Goal: Transaction & Acquisition: Purchase product/service

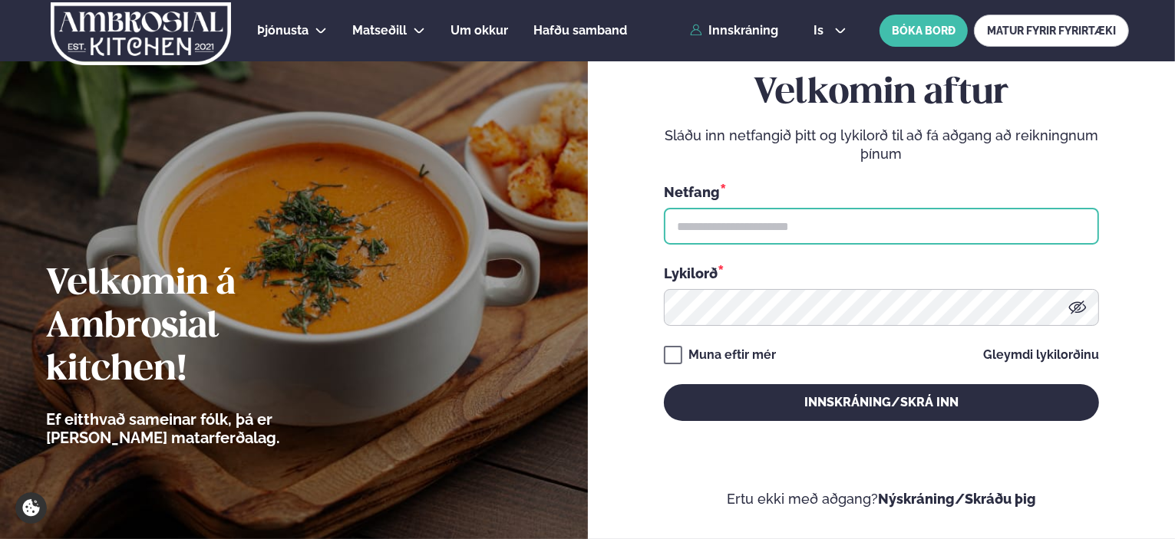
click at [827, 236] on input "text" at bounding box center [881, 226] width 435 height 37
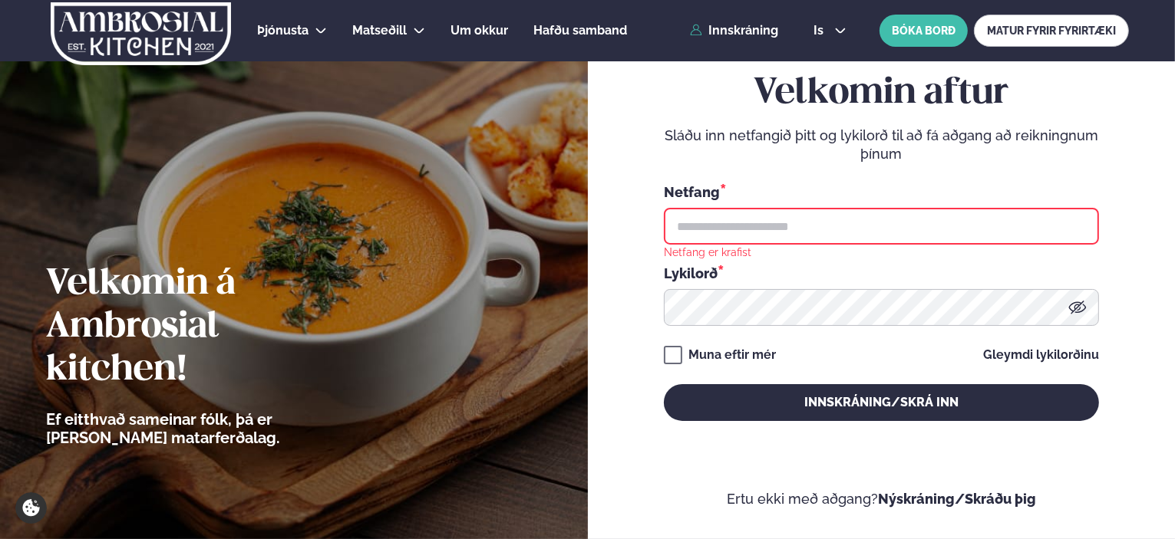
type input "**********"
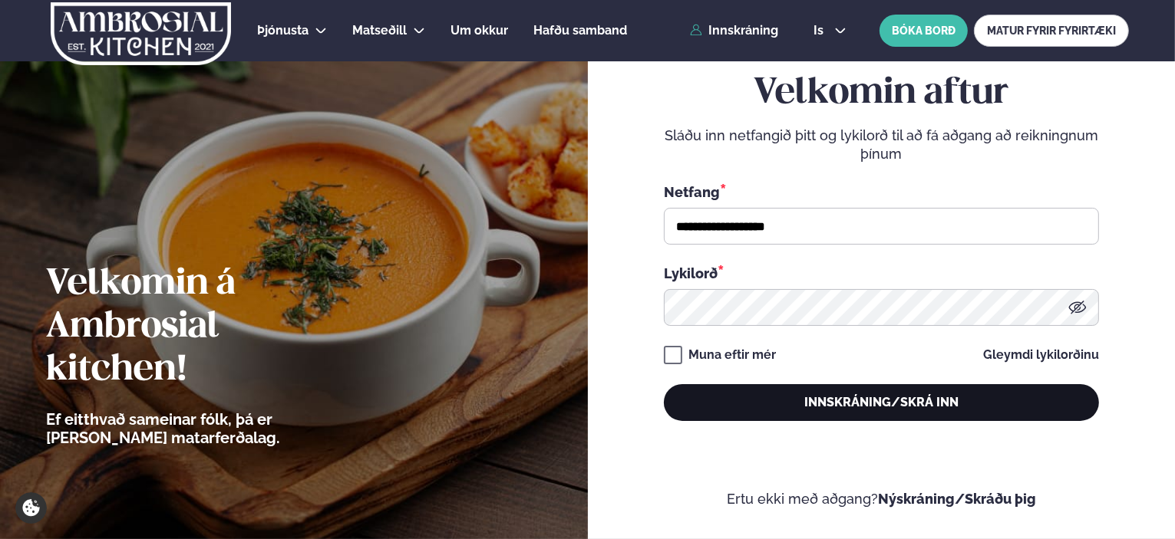
click at [905, 399] on button "Innskráning/Skrá inn" at bounding box center [881, 402] width 435 height 37
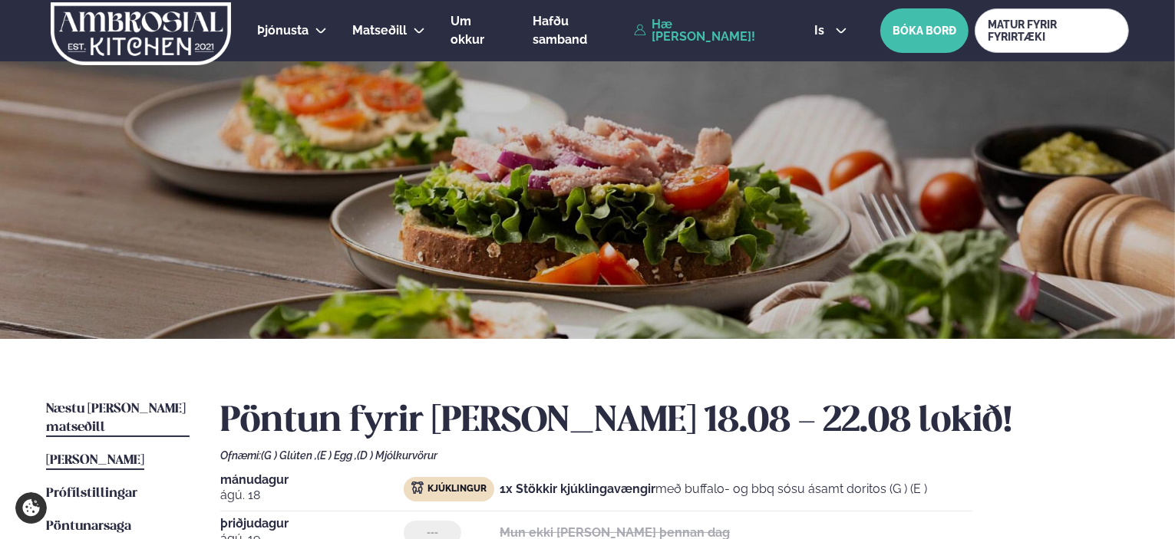
click at [104, 411] on span "Næstu [PERSON_NAME] matseðill" at bounding box center [116, 418] width 140 height 31
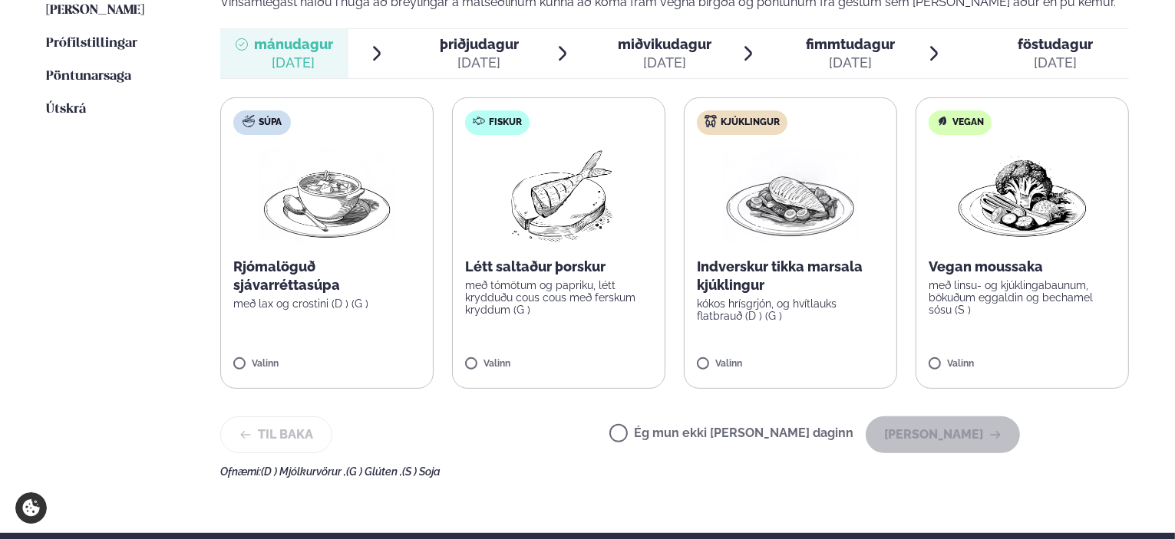
scroll to position [460, 0]
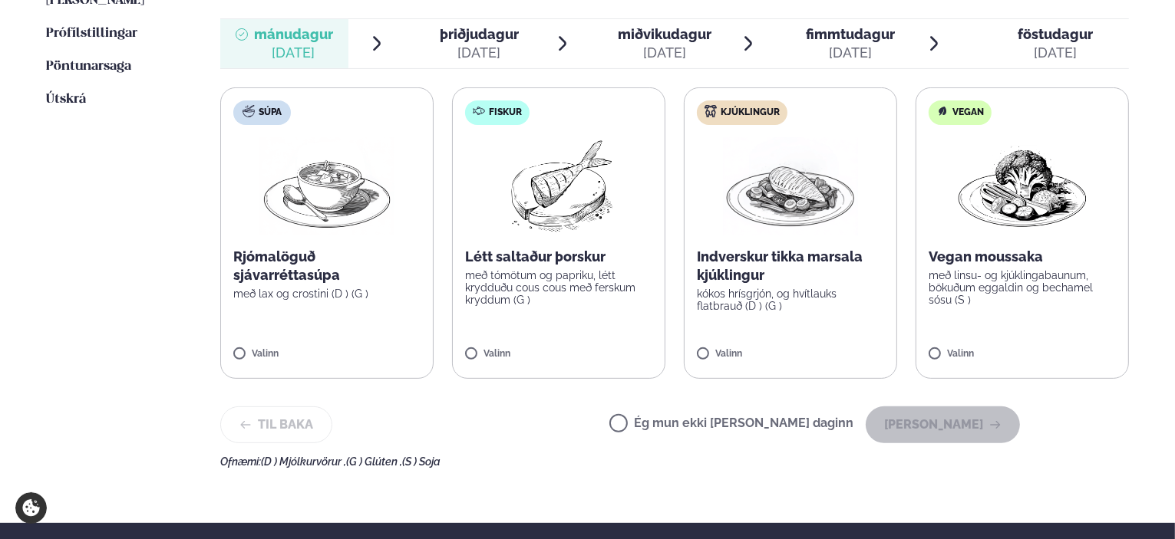
click at [762, 220] on img at bounding box center [790, 186] width 135 height 98
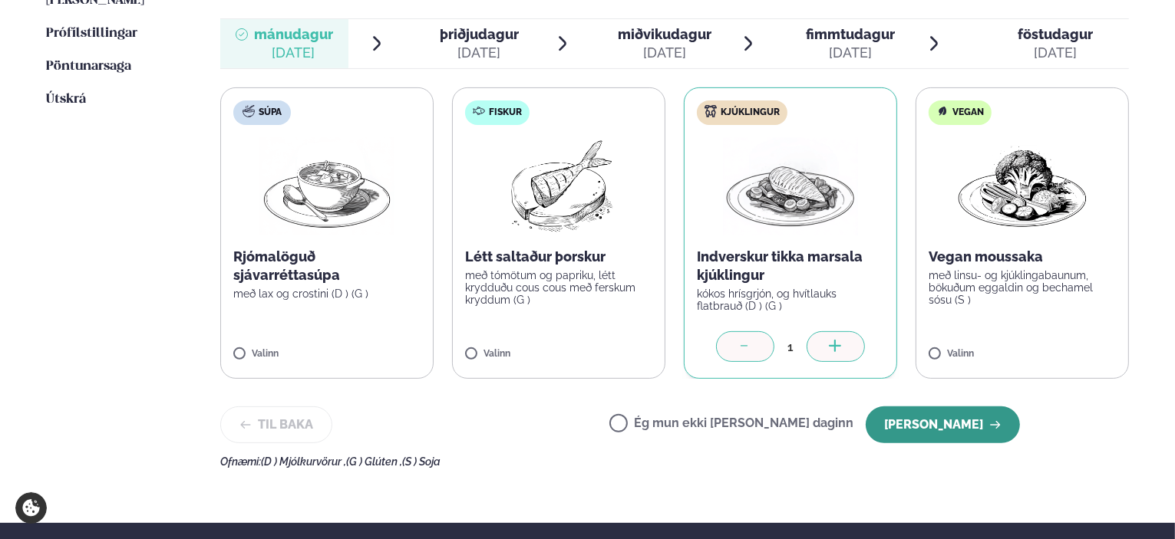
click at [939, 430] on button "[PERSON_NAME]" at bounding box center [942, 425] width 154 height 37
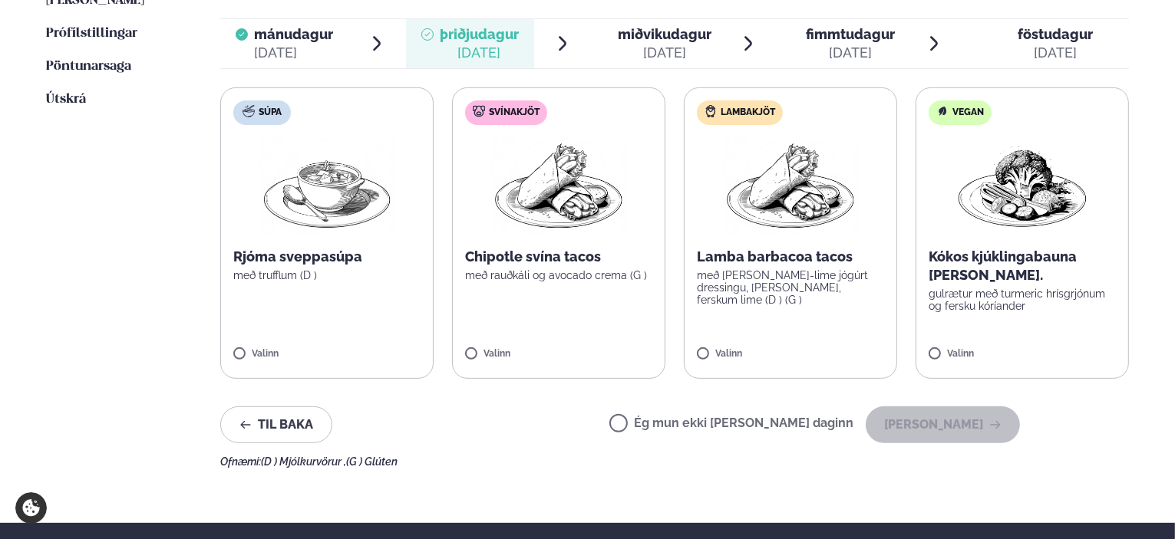
click at [562, 260] on p "Chipotle svína tacos" at bounding box center [558, 257] width 187 height 18
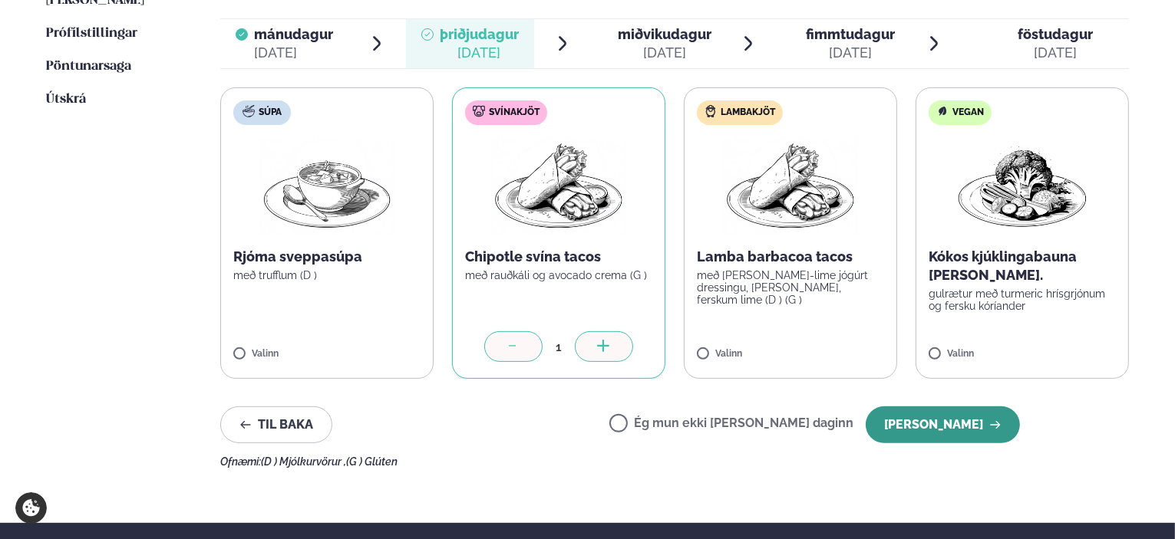
click at [951, 425] on button "[PERSON_NAME]" at bounding box center [942, 425] width 154 height 37
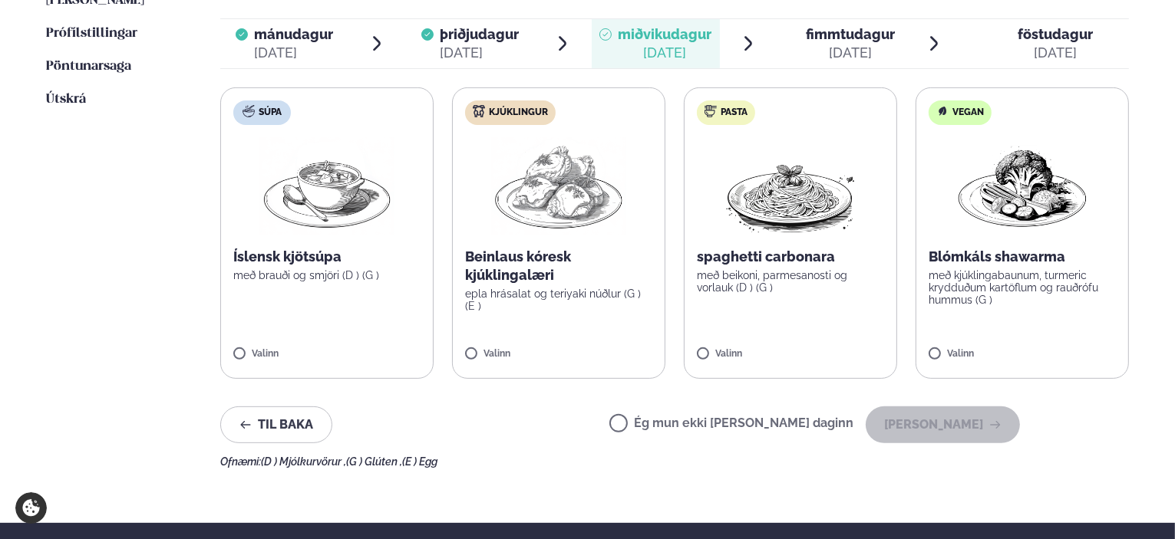
click at [513, 243] on label "Kjúklingur Beinlaus kóresk kjúklingalæri epla hrásalat og teriyaki núðlur (G ) …" at bounding box center [558, 233] width 213 height 292
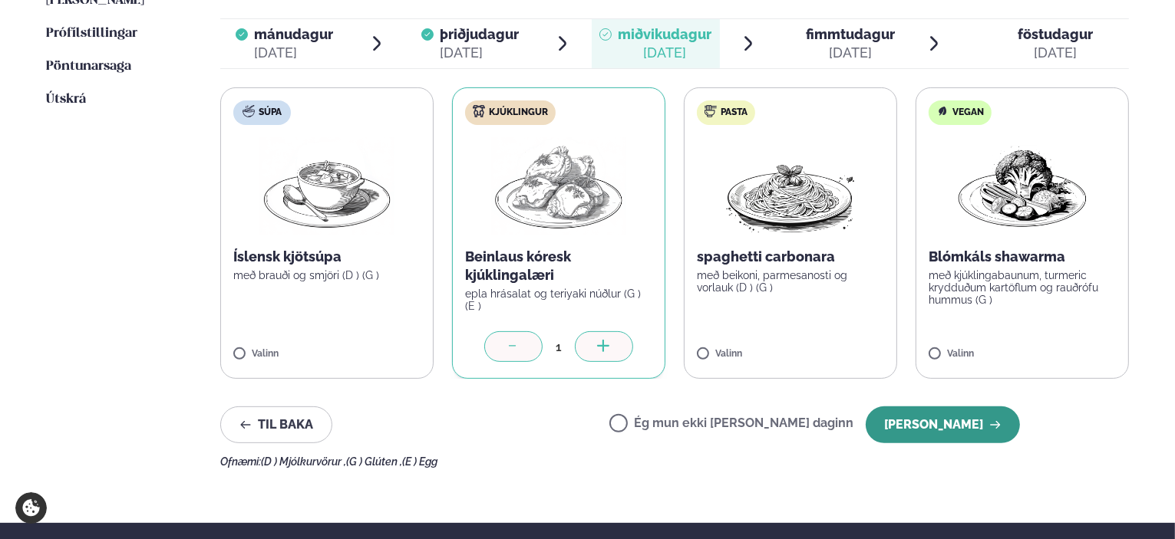
click at [955, 416] on button "[PERSON_NAME]" at bounding box center [942, 425] width 154 height 37
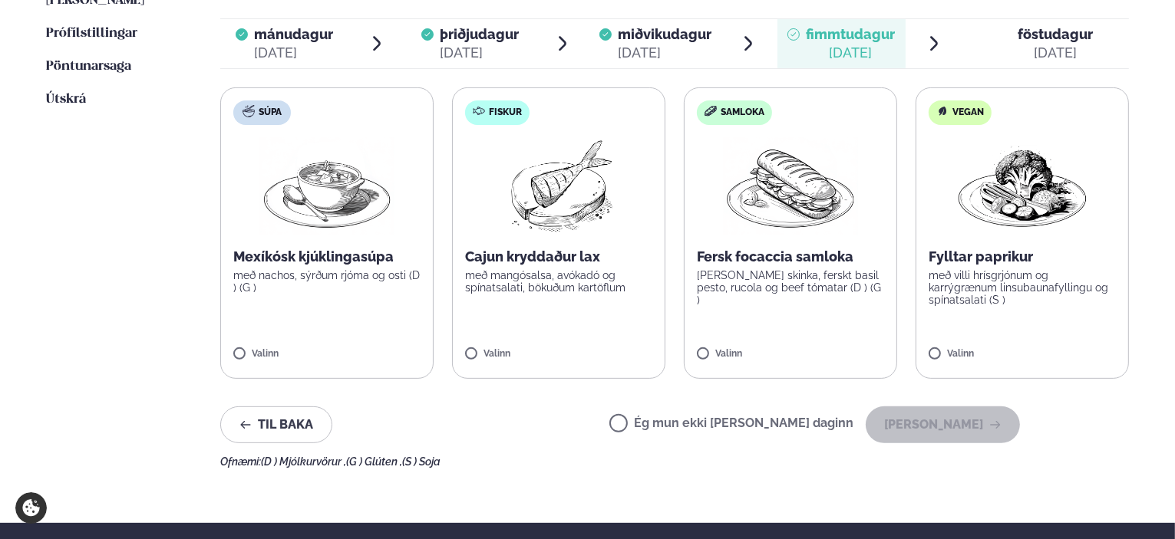
click at [527, 278] on p "með mangósalsa, avókadó og spínatsalati, bökuðum kartöflum" at bounding box center [558, 281] width 187 height 25
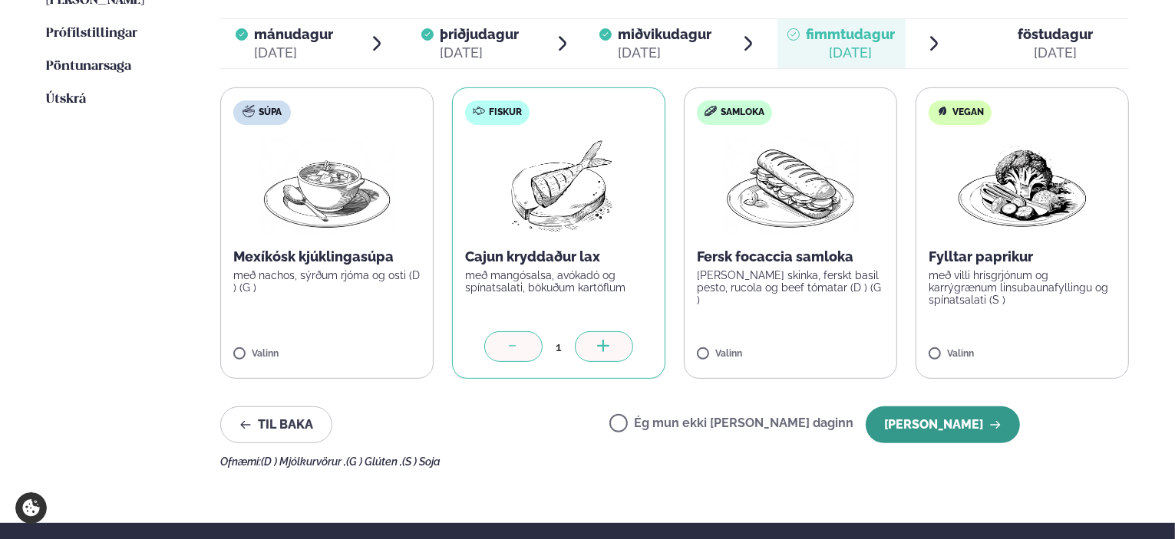
click at [937, 422] on button "[PERSON_NAME]" at bounding box center [942, 425] width 154 height 37
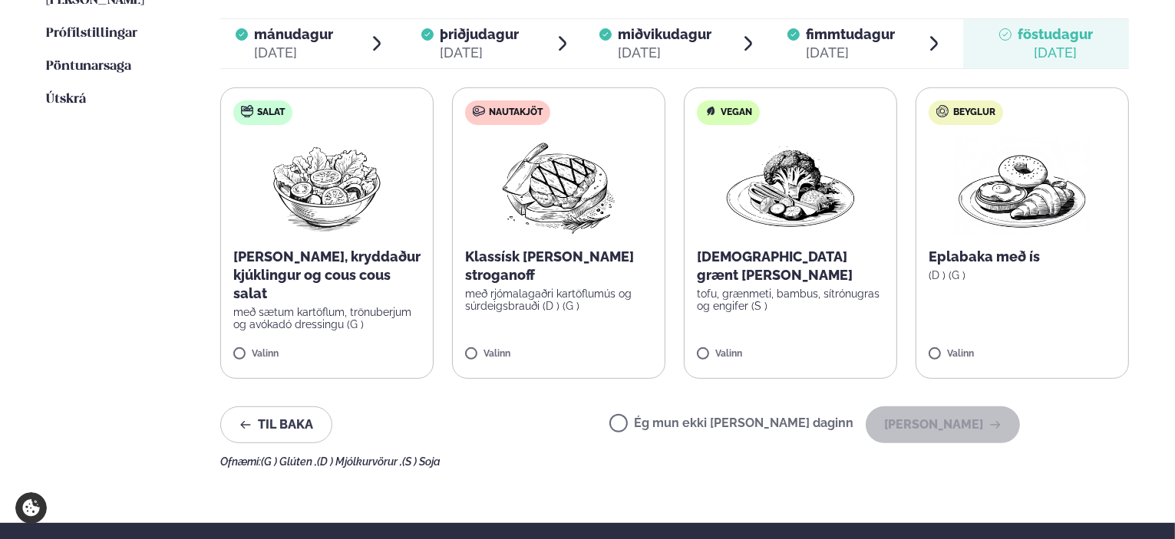
click at [311, 303] on div "[PERSON_NAME], kryddaður kjúklingur og cous cous salat með sætum kartöflum, trö…" at bounding box center [326, 289] width 187 height 83
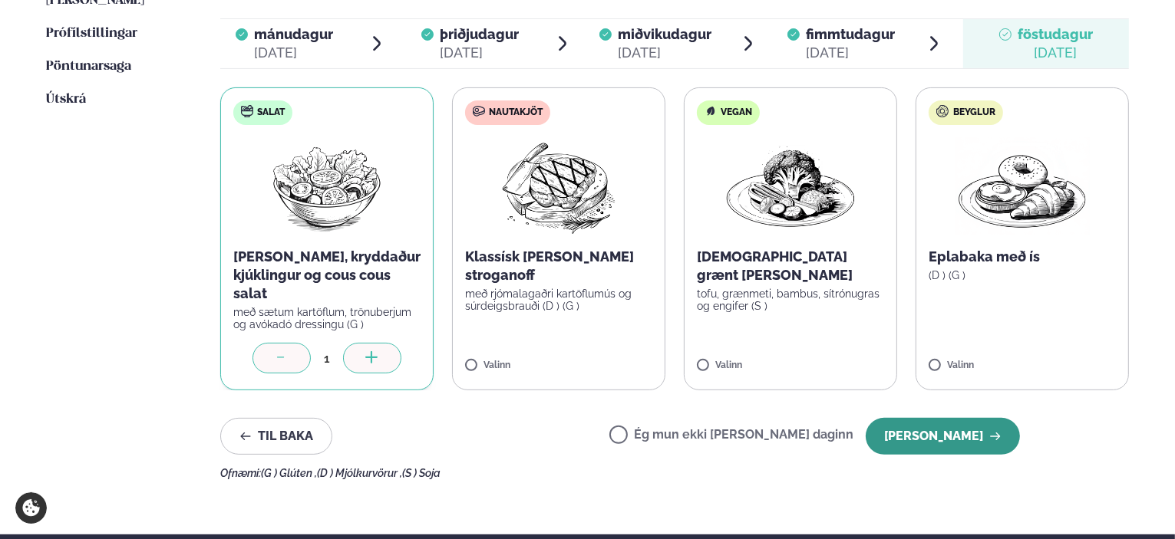
click at [908, 432] on button "[PERSON_NAME]" at bounding box center [942, 436] width 154 height 37
